Goal: Check status: Check status

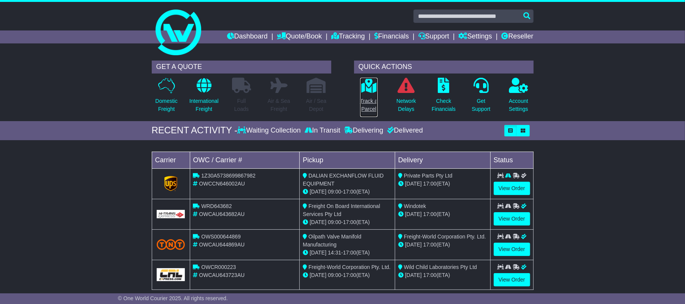
click at [367, 99] on p "Track a Parcel" at bounding box center [368, 105] width 17 height 16
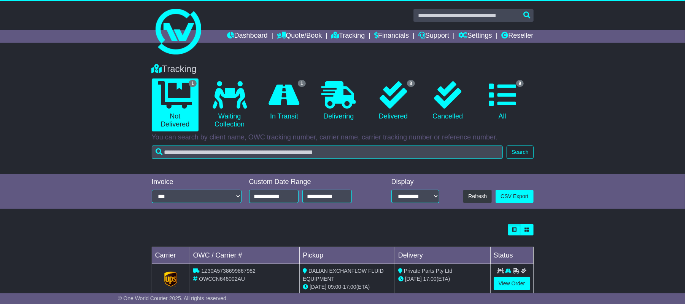
scroll to position [19, 0]
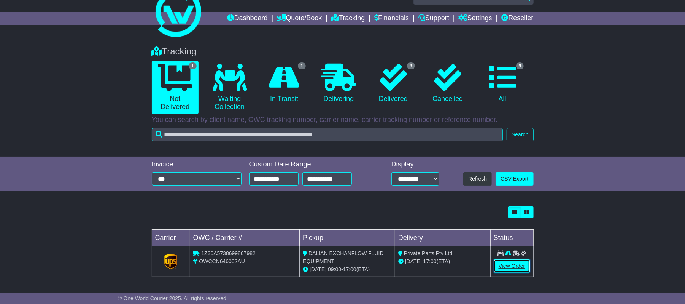
click at [512, 266] on link "View Order" at bounding box center [512, 265] width 37 height 13
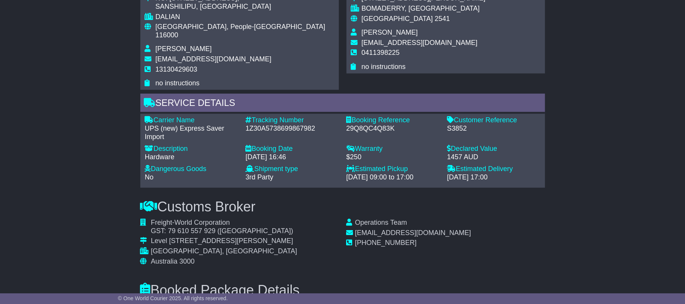
scroll to position [507, 0]
drag, startPoint x: 246, startPoint y: 121, endPoint x: 315, endPoint y: 120, distance: 69.6
click at [315, 124] on div "1Z30A5738699867982" at bounding box center [292, 128] width 93 height 8
copy div "1Z30A5738699867982"
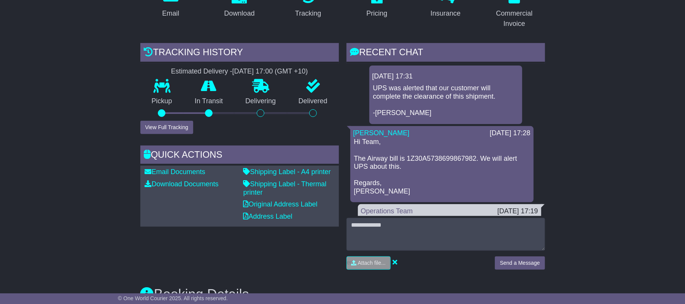
scroll to position [51, 0]
